Goal: Task Accomplishment & Management: Use online tool/utility

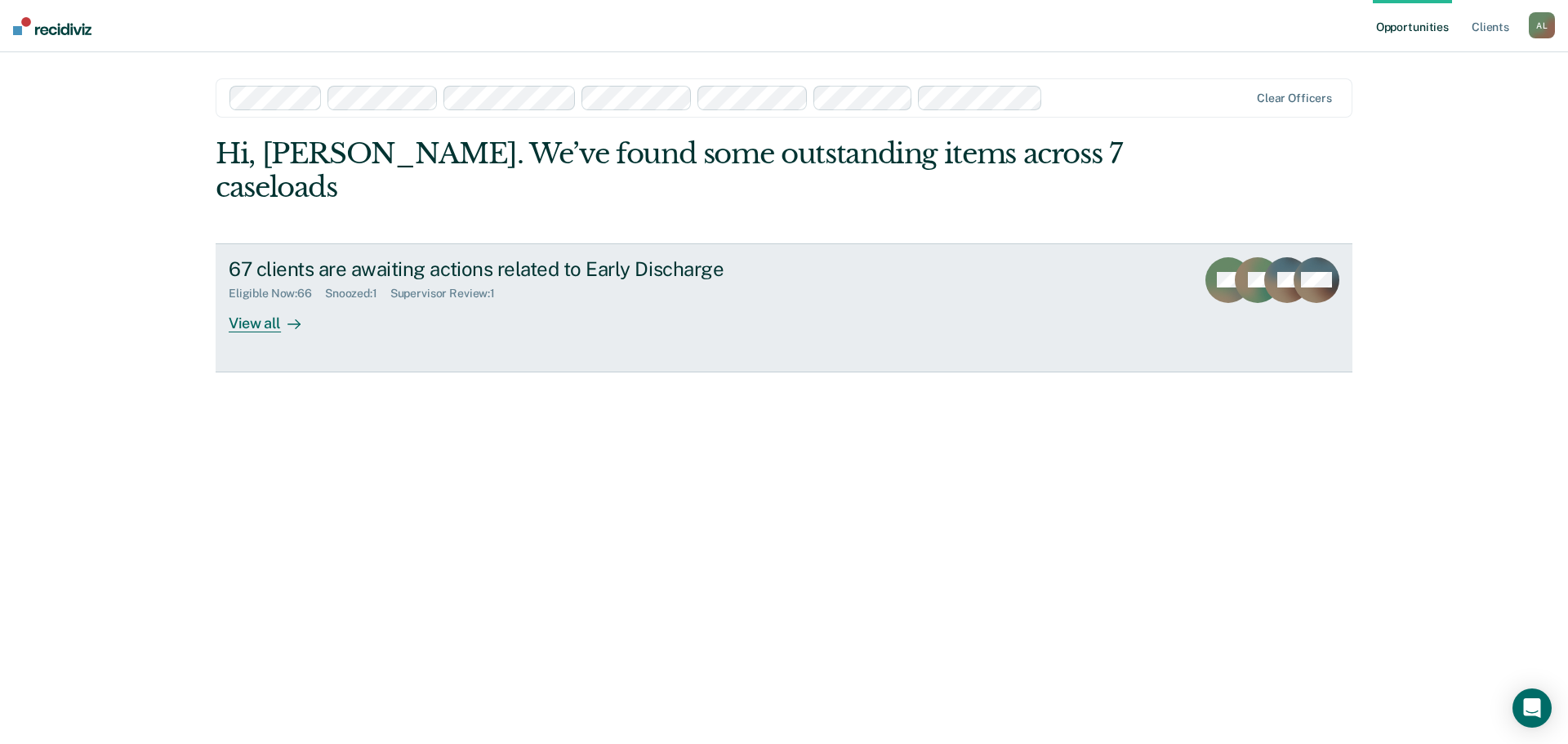
click at [242, 300] on div "View all" at bounding box center [274, 316] width 91 height 32
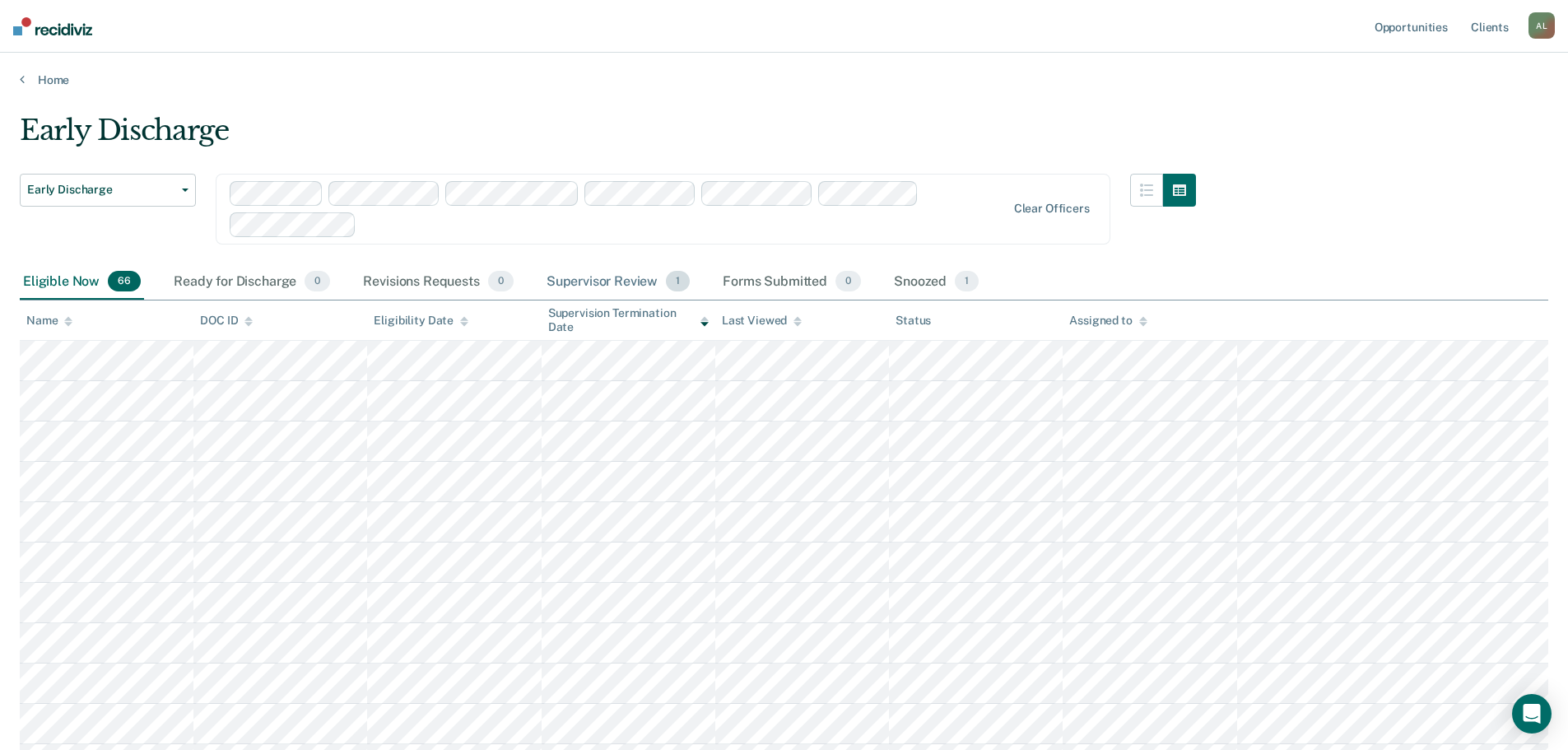
click at [614, 279] on div "Supervisor Review 1" at bounding box center [618, 283] width 150 height 37
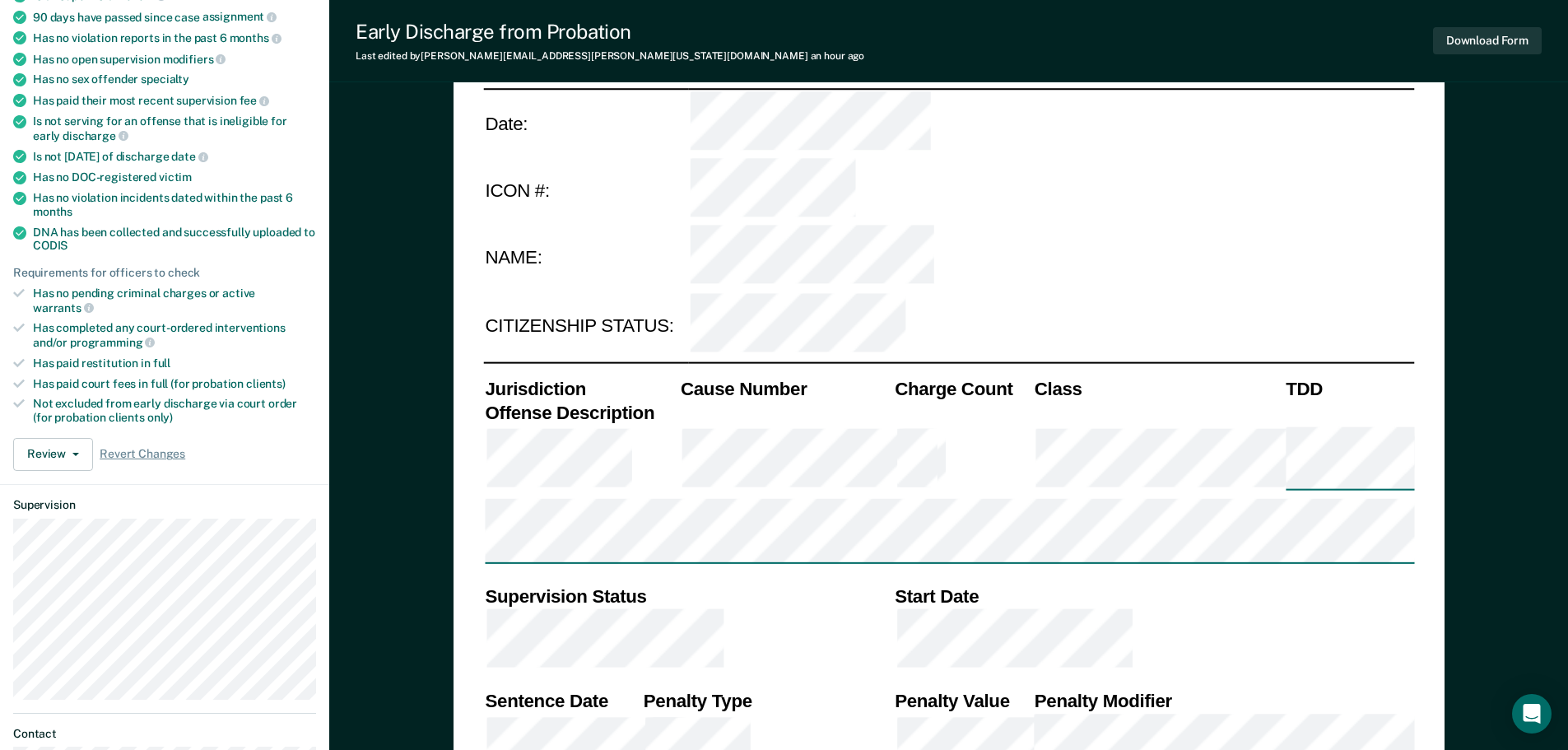
type textarea "x"
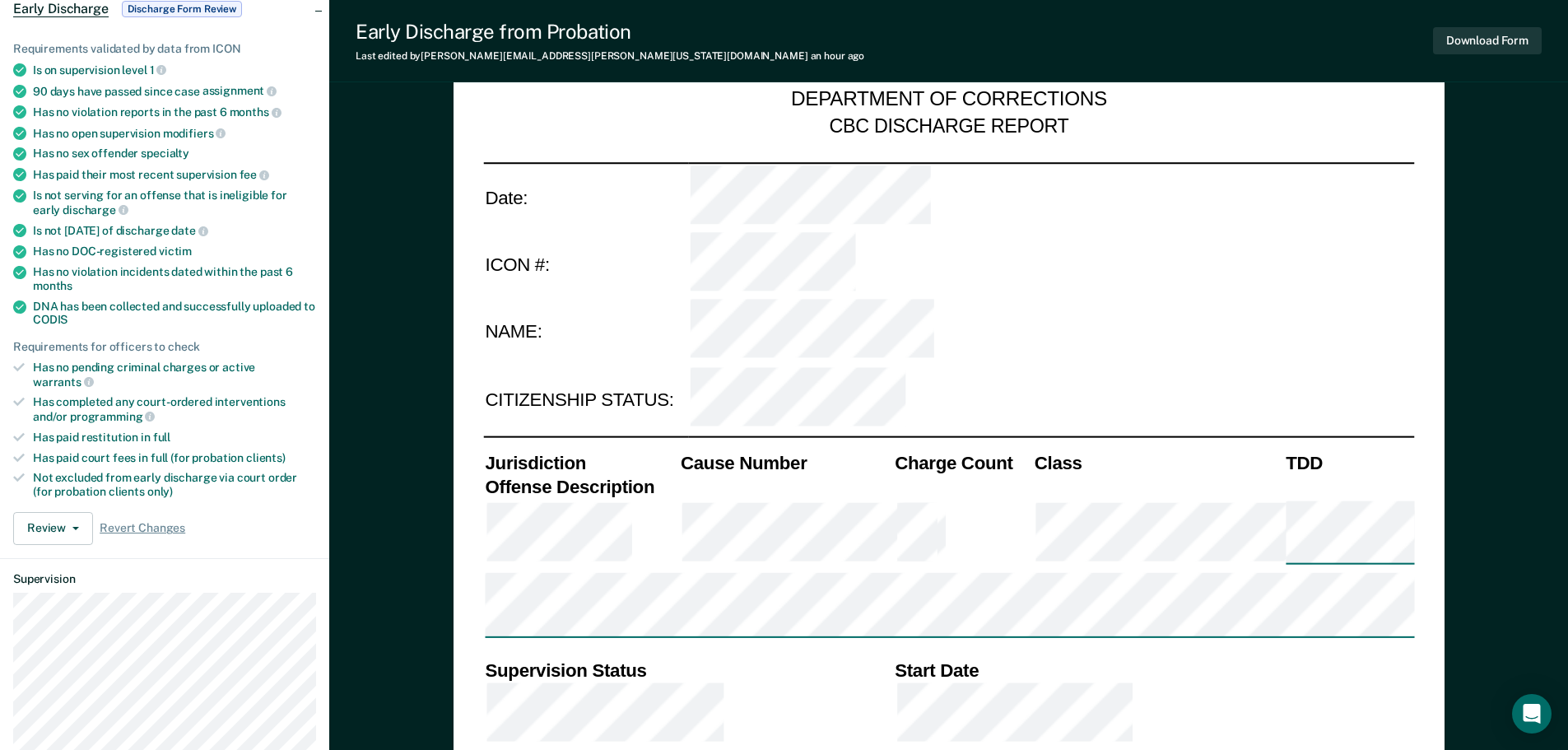
scroll to position [247, 0]
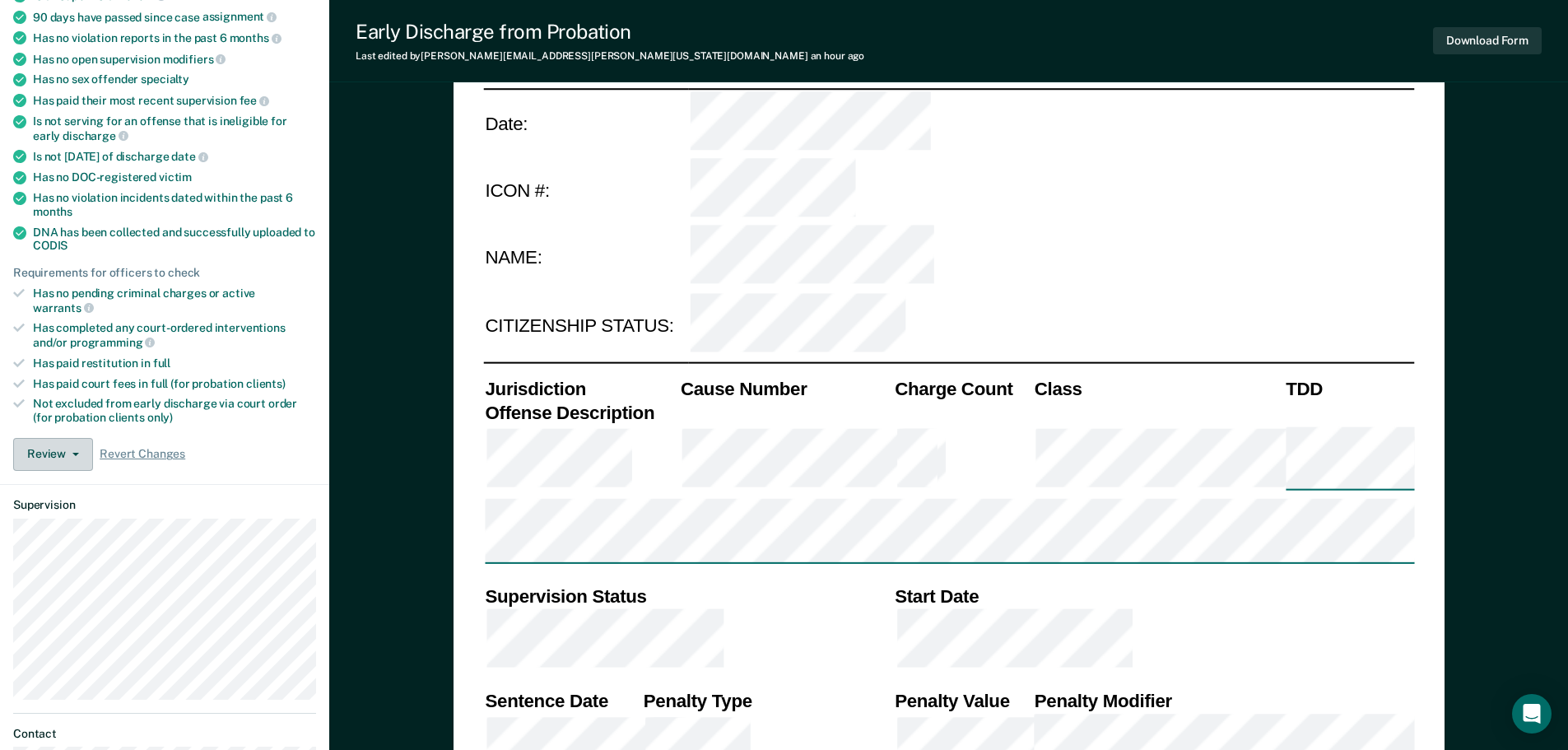
click at [70, 453] on span "button" at bounding box center [72, 455] width 13 height 3
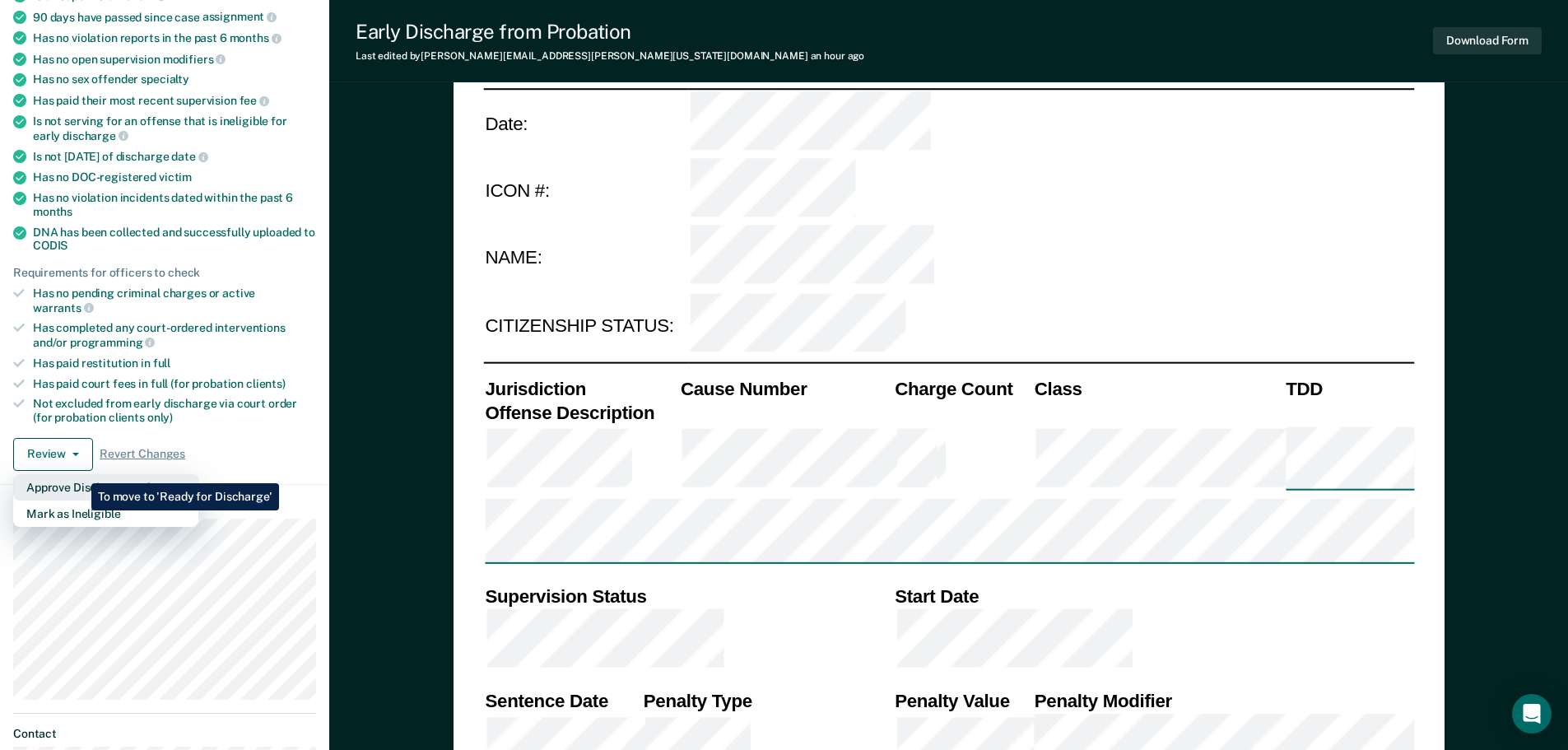
click at [79, 474] on button "Approve Discharge and Forms" at bounding box center [105, 487] width 185 height 26
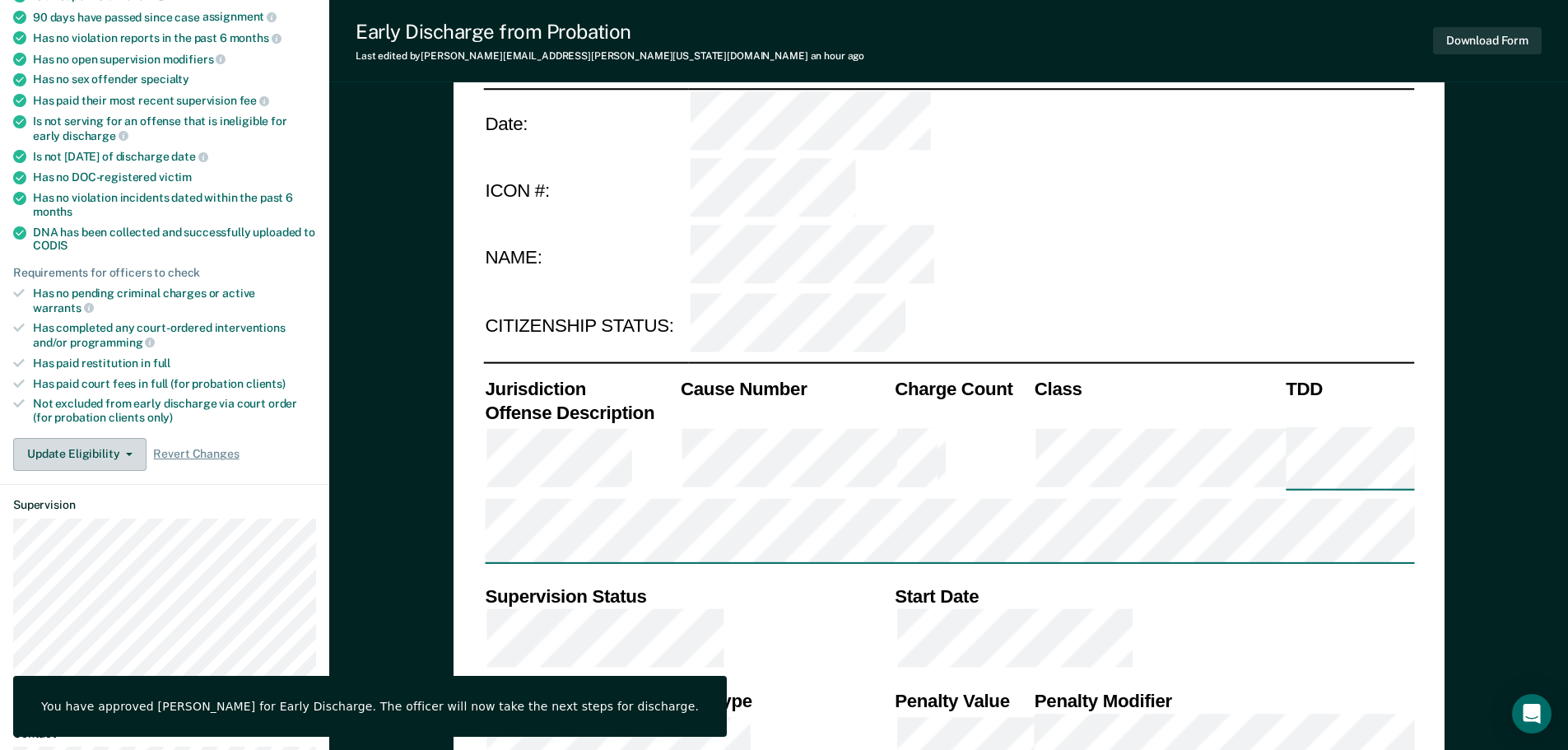
click at [126, 453] on icon "button" at bounding box center [130, 455] width 7 height 3
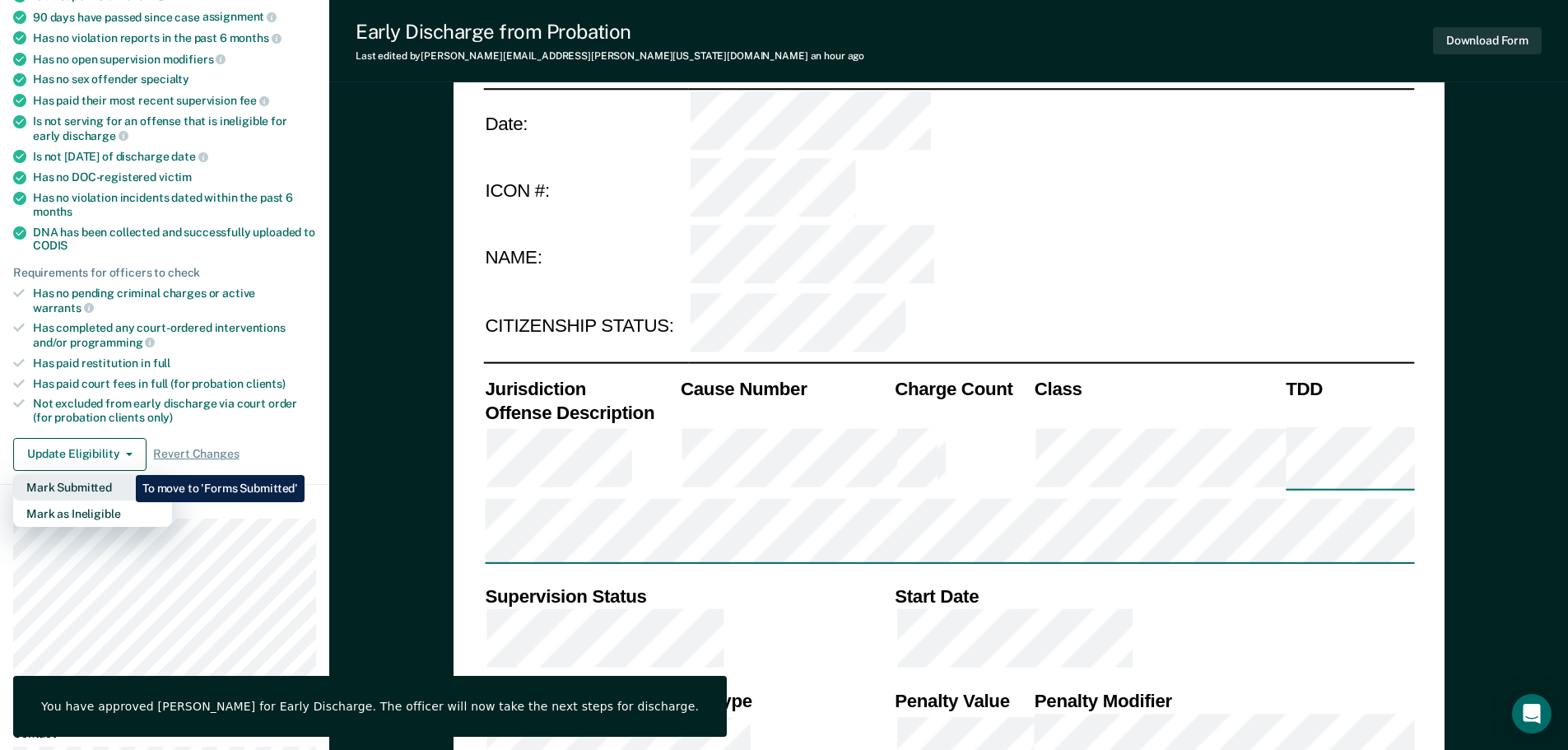
click at [123, 474] on button "Mark Submitted" at bounding box center [92, 487] width 159 height 26
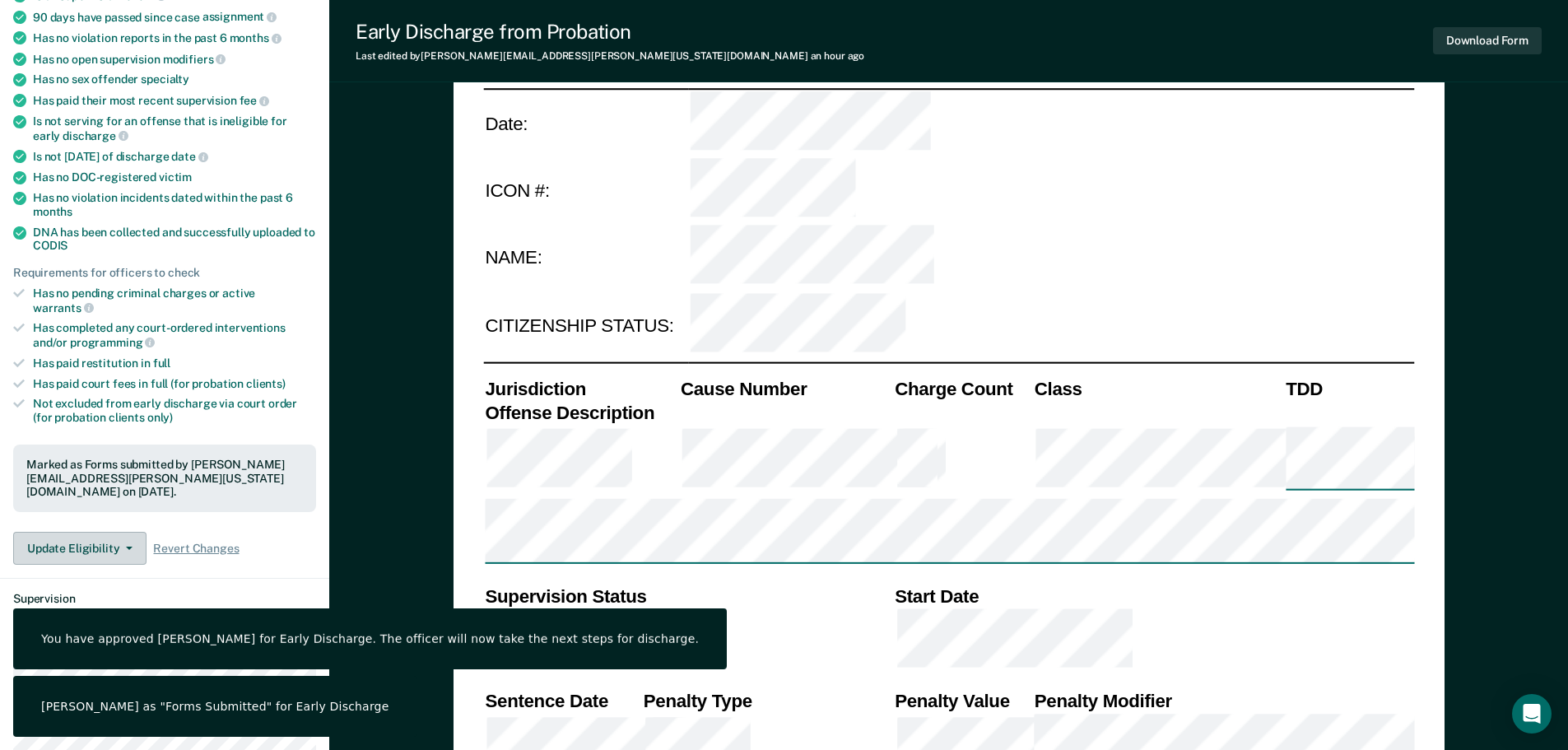
click at [122, 547] on span "button" at bounding box center [125, 549] width 13 height 3
